Goal: Task Accomplishment & Management: Manage account settings

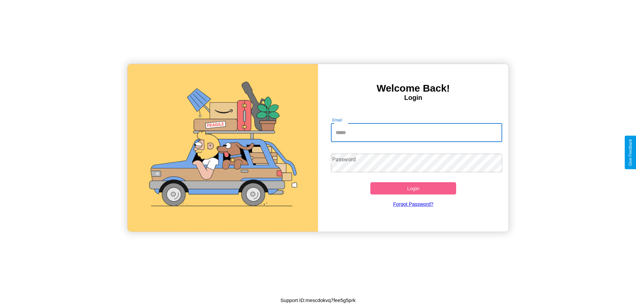
click at [417, 132] on input "Email" at bounding box center [417, 132] width 172 height 19
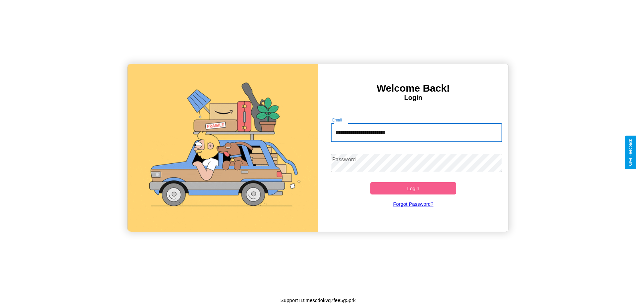
type input "**********"
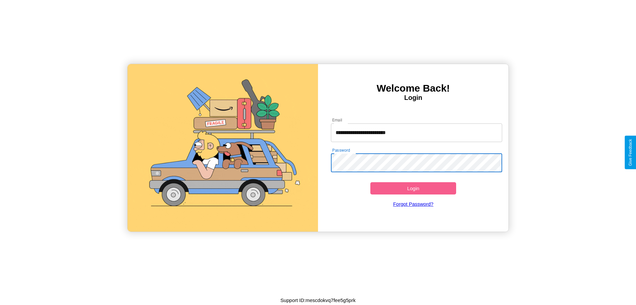
click at [413, 188] on button "Login" at bounding box center [414, 188] width 86 height 12
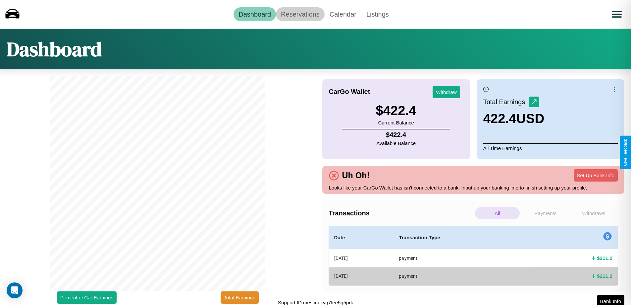
click at [300, 14] on link "Reservations" at bounding box center [300, 14] width 49 height 14
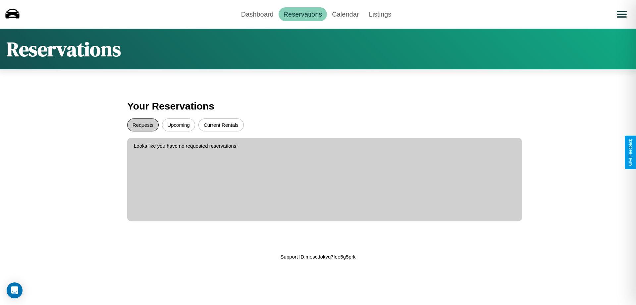
click at [143, 125] on button "Requests" at bounding box center [142, 124] width 31 height 13
click at [221, 125] on button "Current Rentals" at bounding box center [221, 124] width 45 height 13
